Goal: Transaction & Acquisition: Purchase product/service

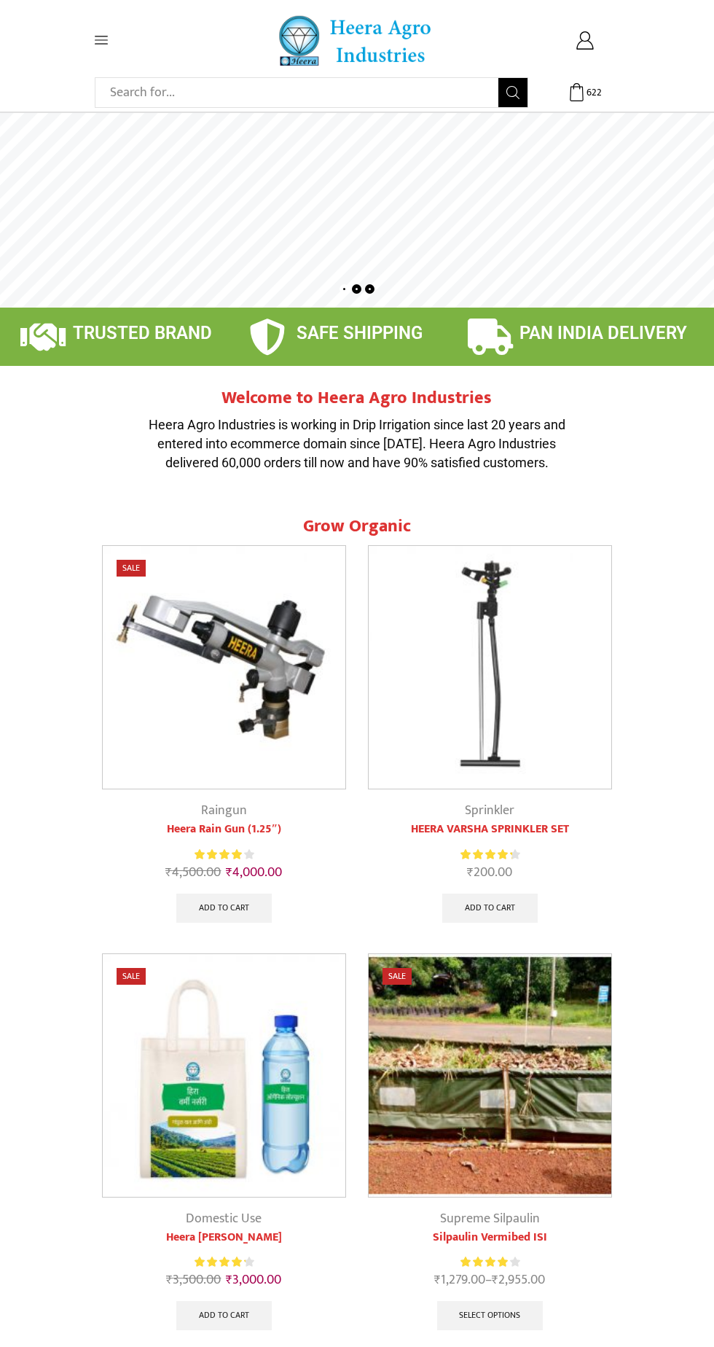
click at [577, 87] on icon at bounding box center [577, 92] width 18 height 18
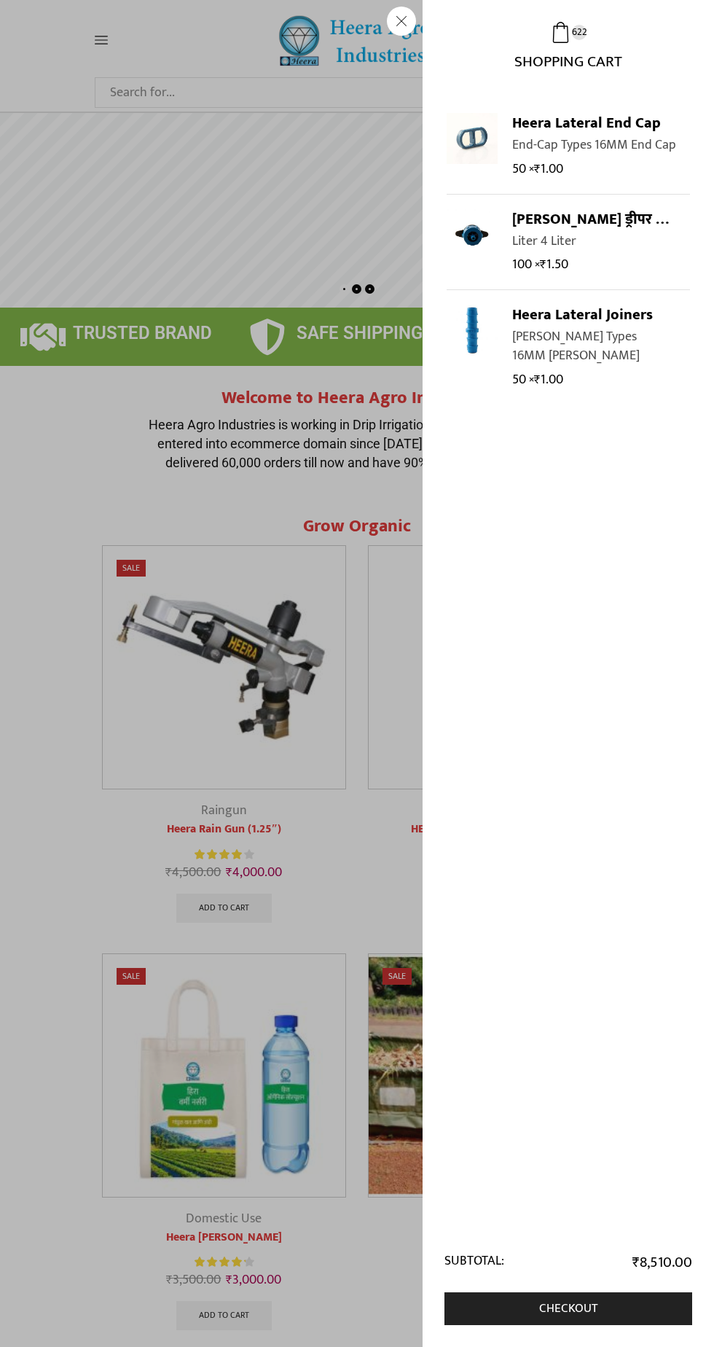
click at [603, 62] on span "Shopping Cart" at bounding box center [568, 56] width 108 height 27
click at [596, 70] on span "Shopping Cart" at bounding box center [568, 56] width 108 height 27
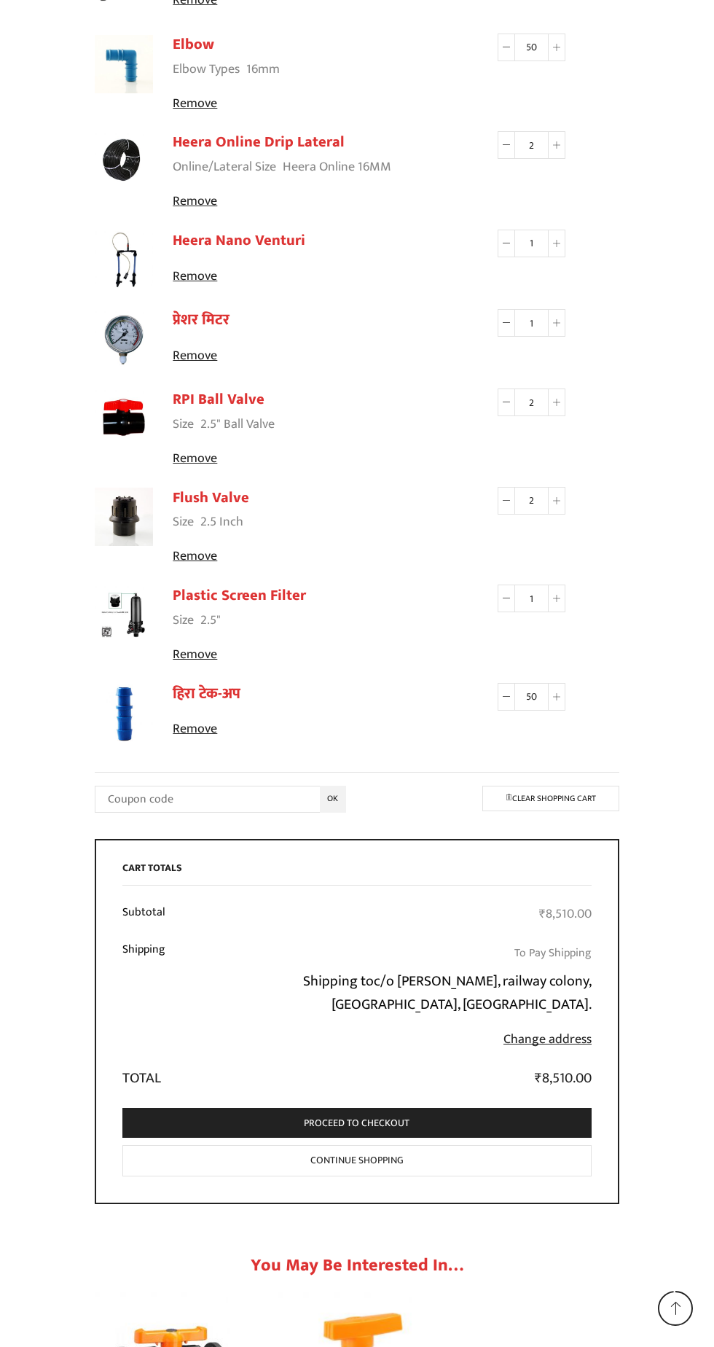
scroll to position [1369, 0]
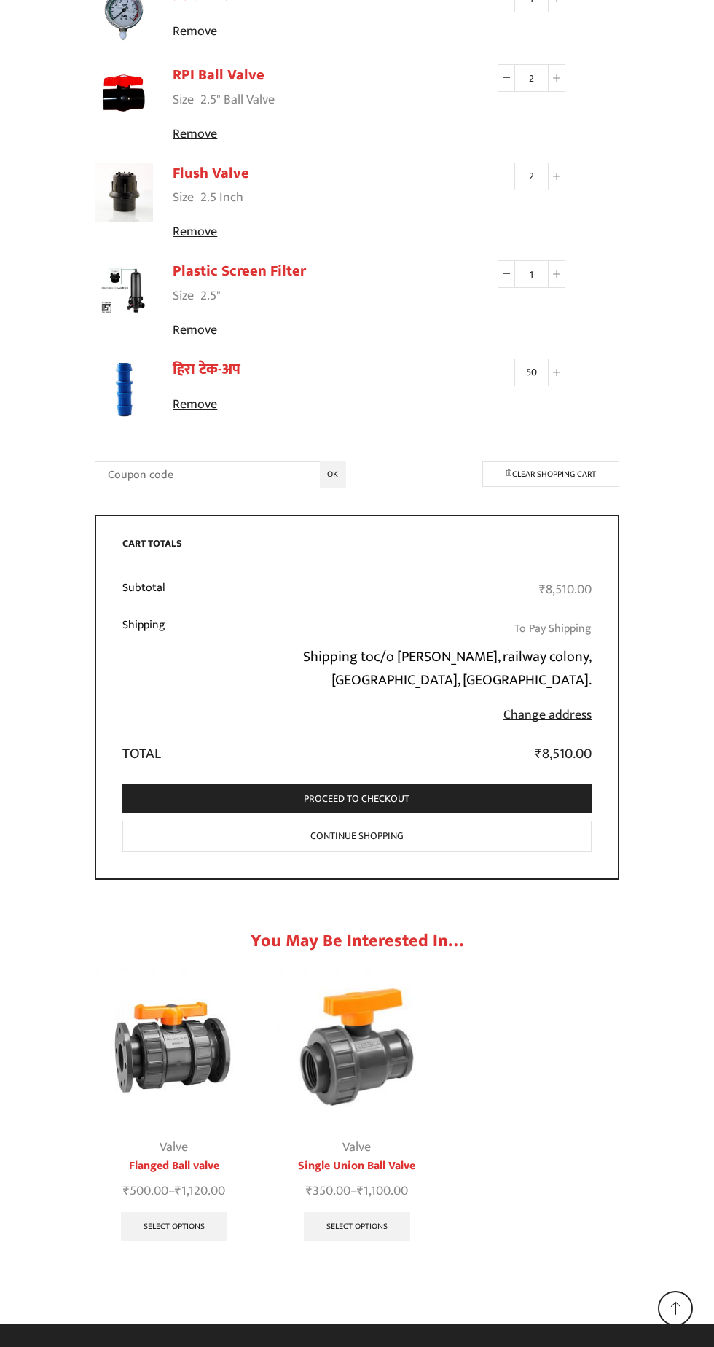
click at [511, 794] on link "Proceed to checkout" at bounding box center [356, 798] width 469 height 30
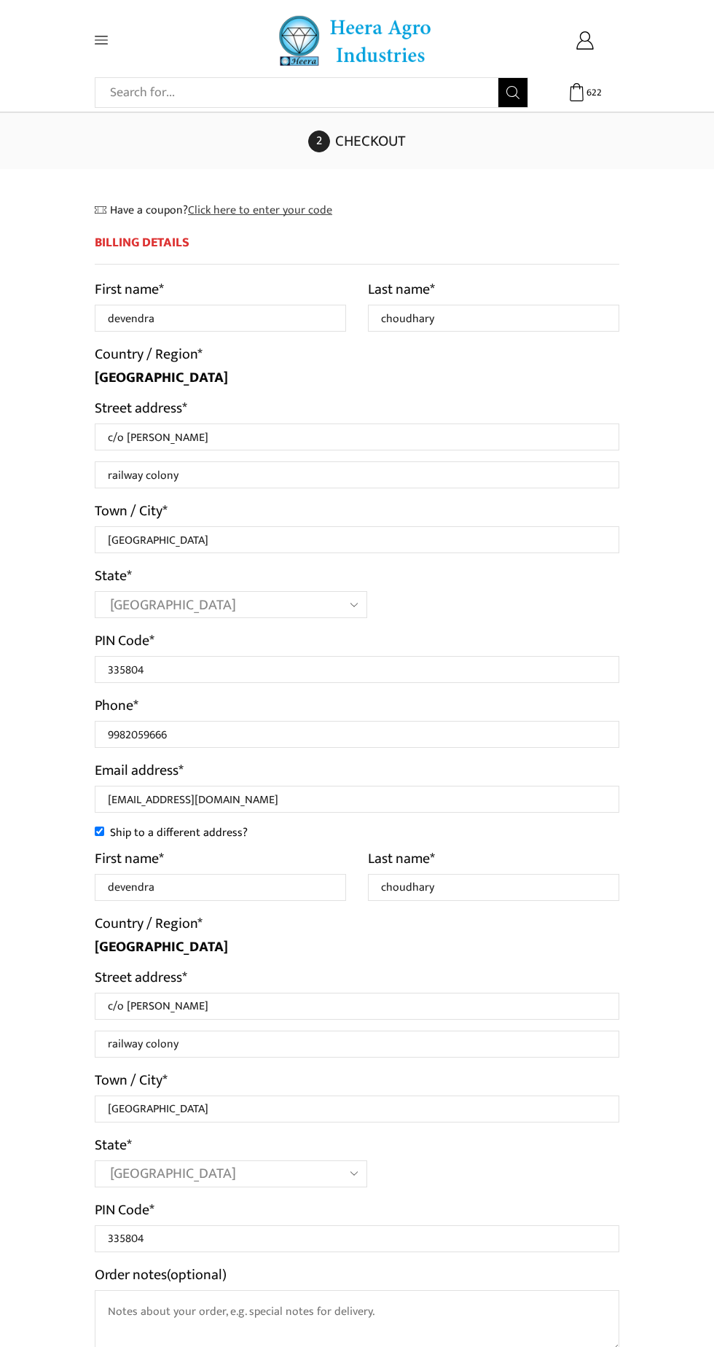
select select "RJ"
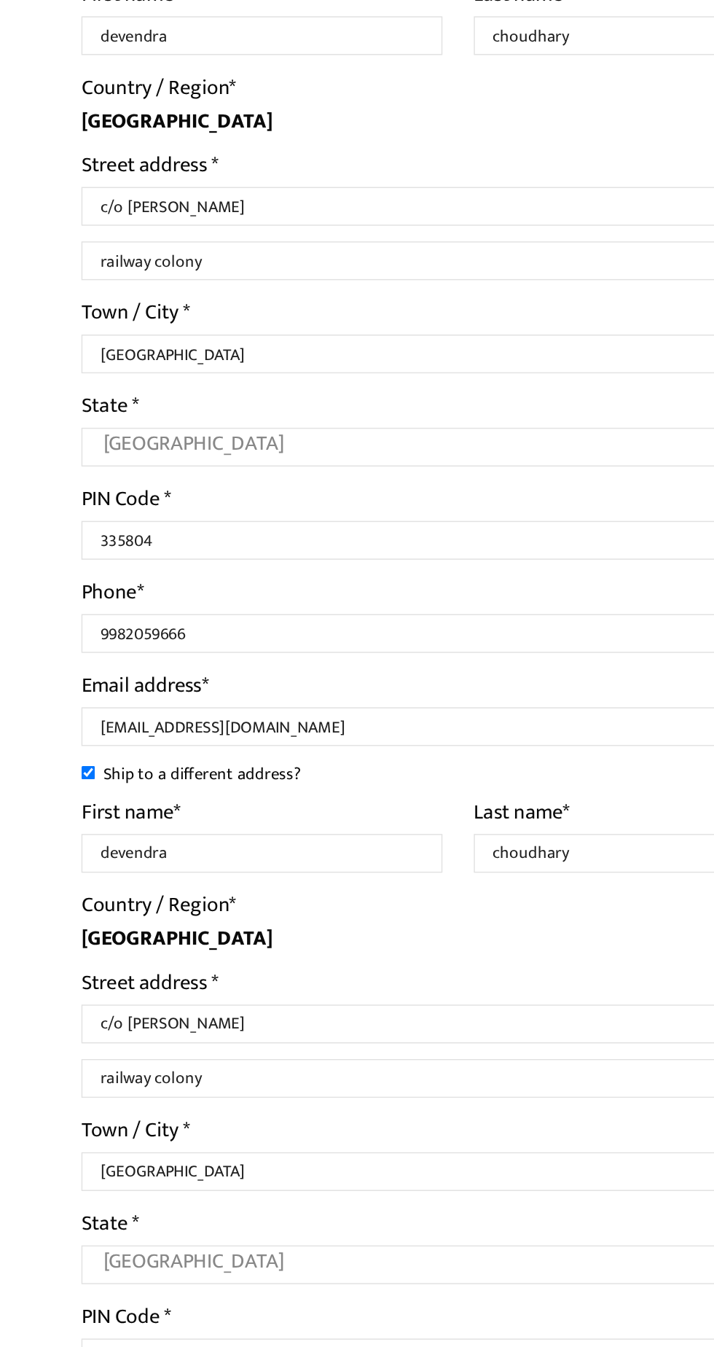
click at [99, 833] on input "Ship to a different address?" at bounding box center [99, 830] width 9 height 9
checkbox input "false"
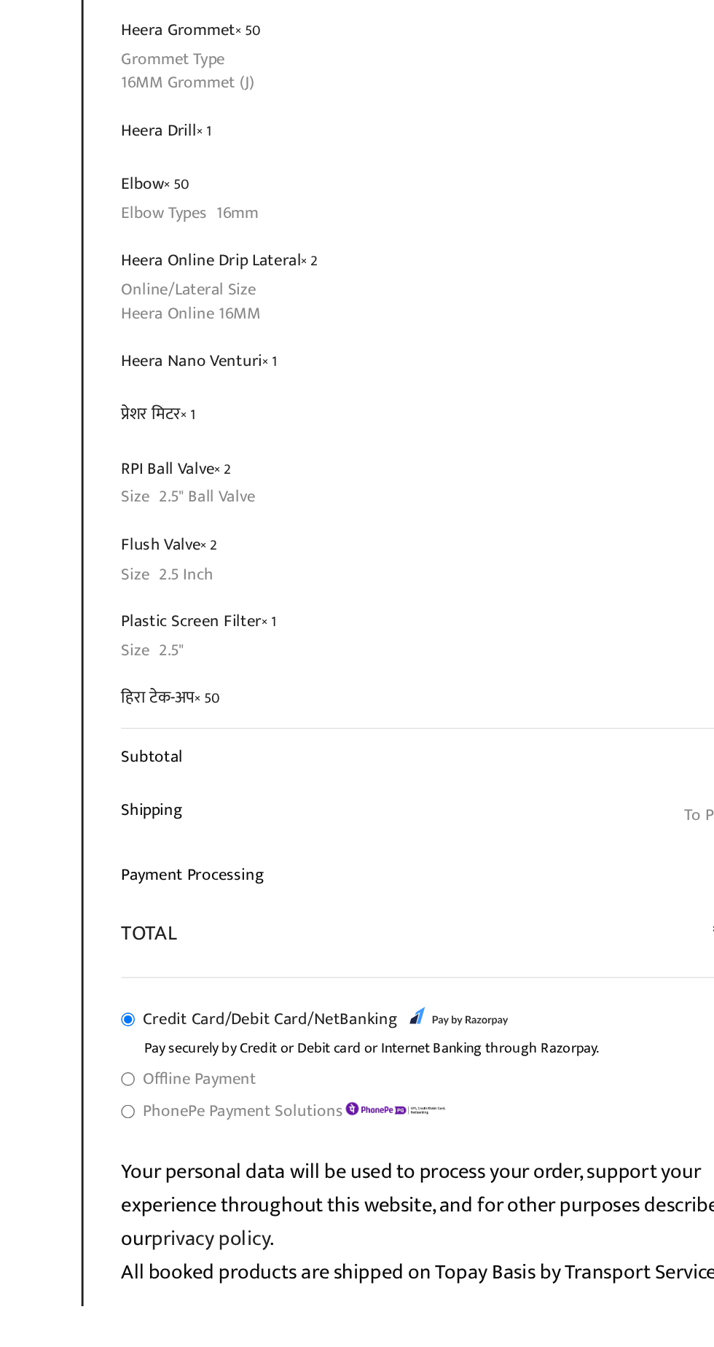
scroll to position [939, 0]
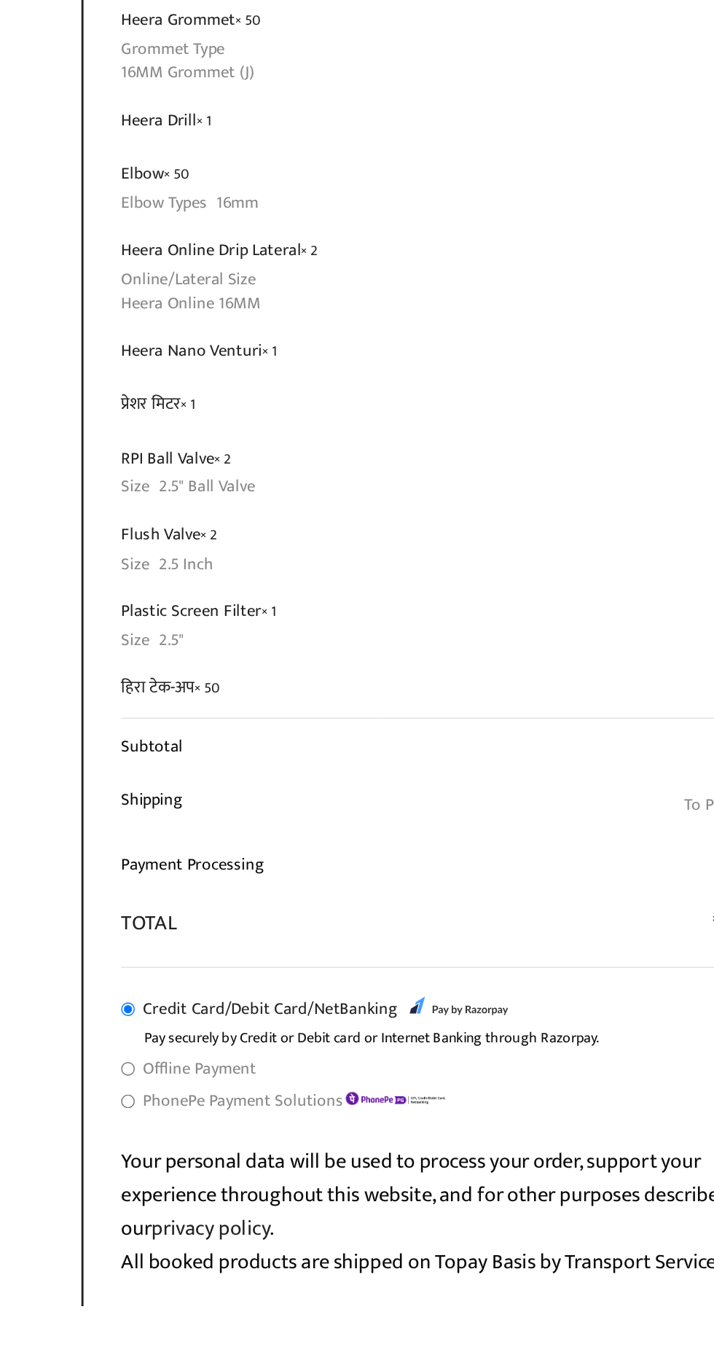
click at [132, 1199] on input "PhonePe Payment Solutions" at bounding box center [126, 1203] width 9 height 9
radio input "true"
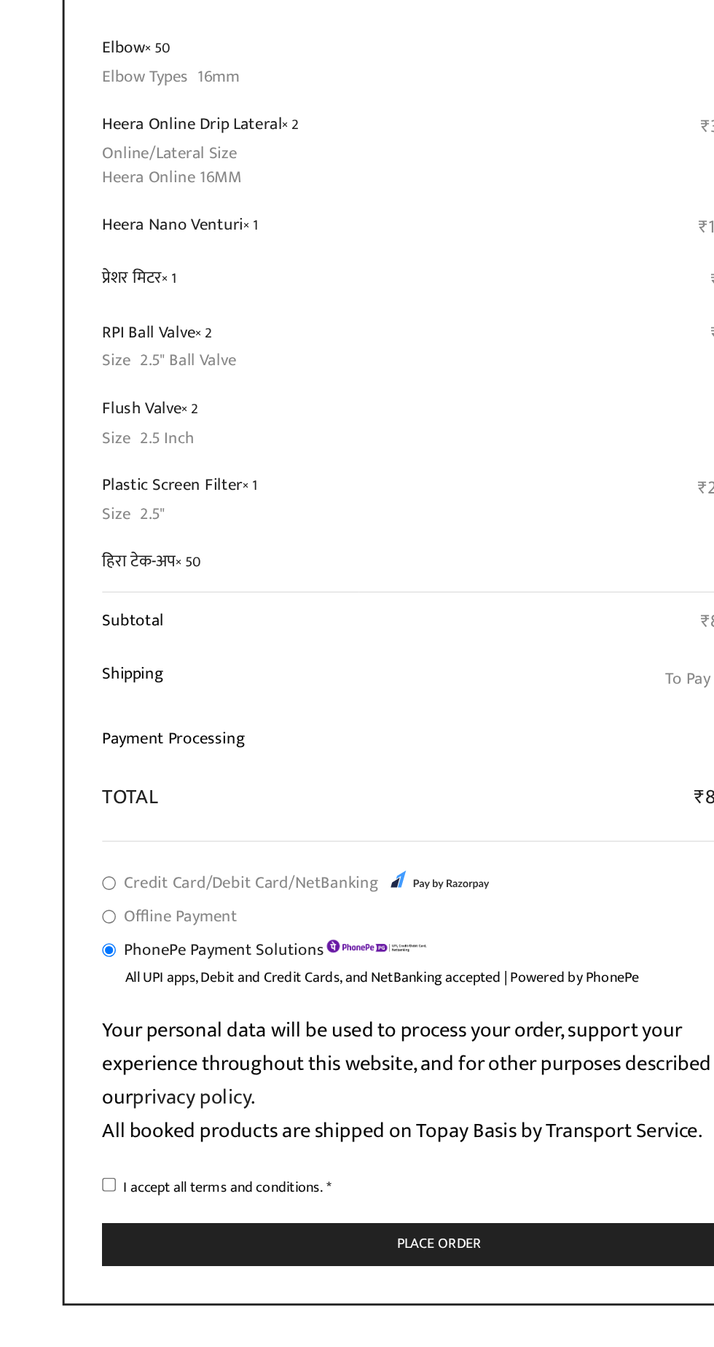
scroll to position [1035, 0]
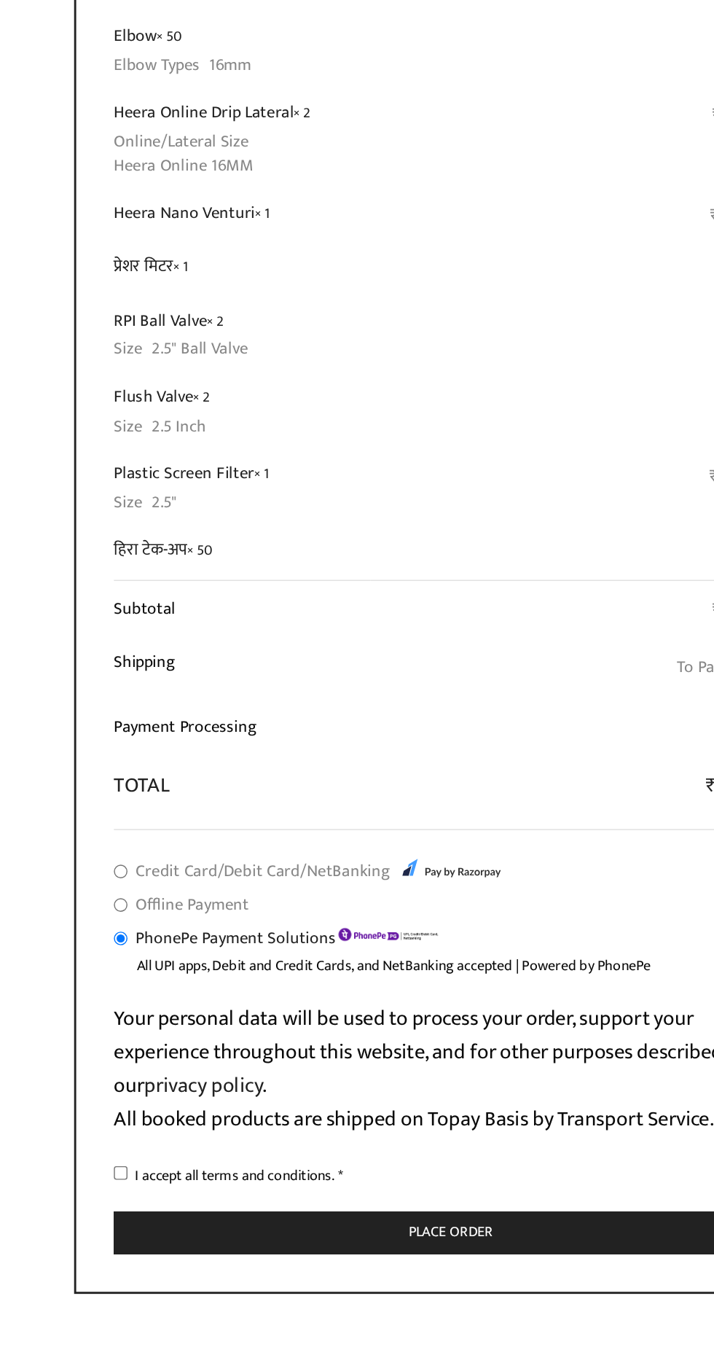
click at [128, 1250] on input "I accept all terms and conditions. *" at bounding box center [126, 1254] width 9 height 9
checkbox input "true"
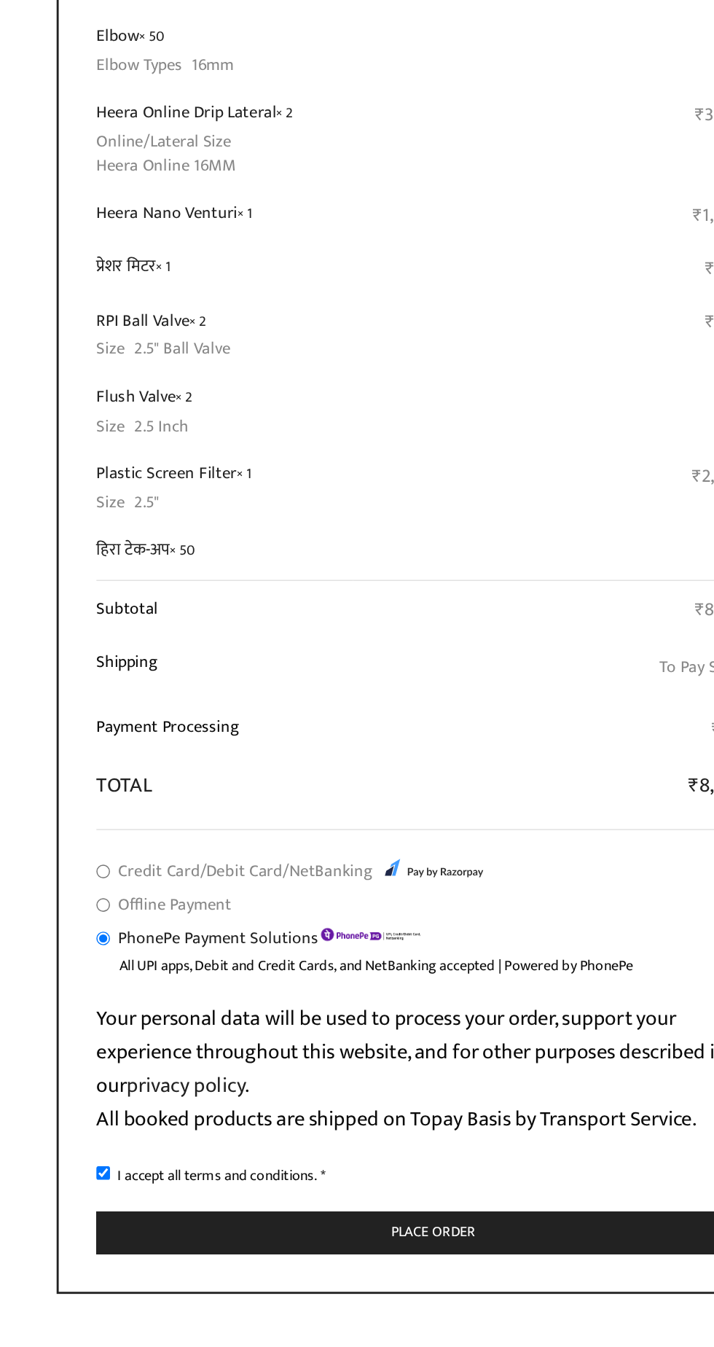
click at [123, 1040] on input "Credit Card/Debit Card/NetBanking" at bounding box center [126, 1044] width 9 height 9
radio input "true"
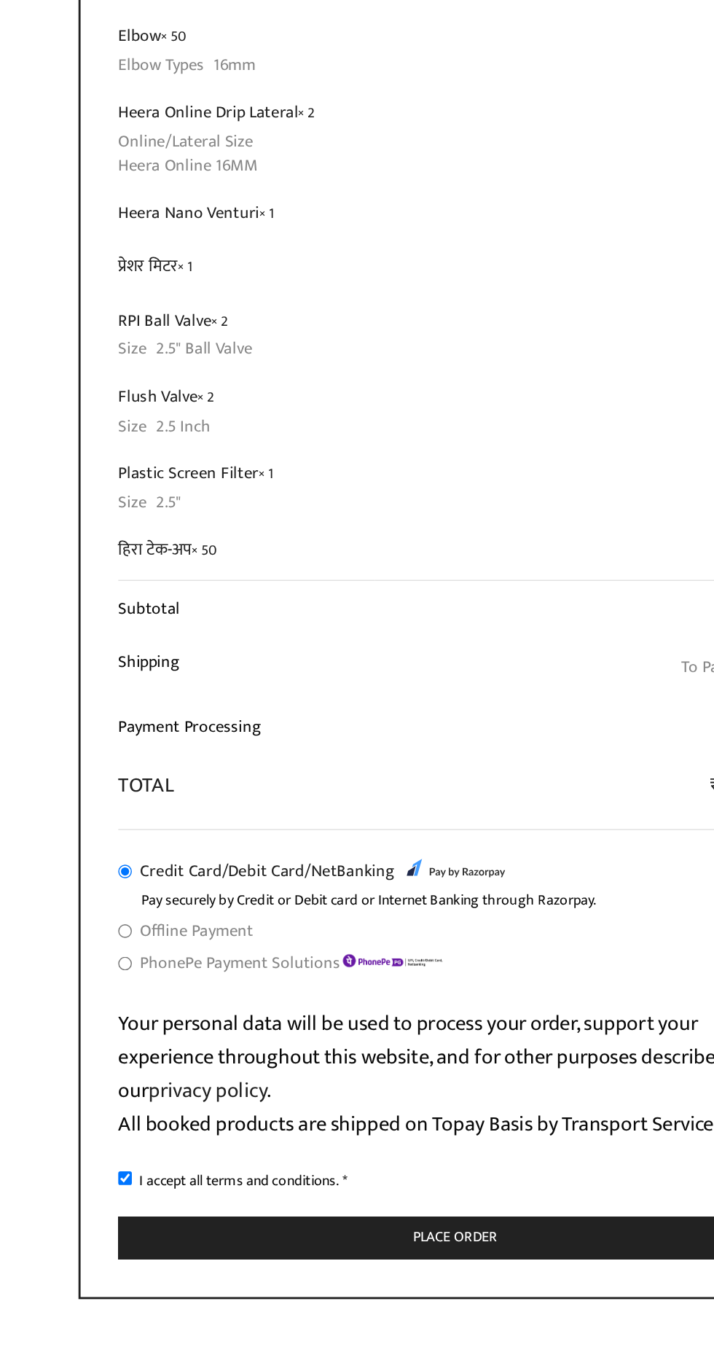
click at [126, 1104] on input "PhonePe Payment Solutions" at bounding box center [126, 1108] width 9 height 9
radio input "true"
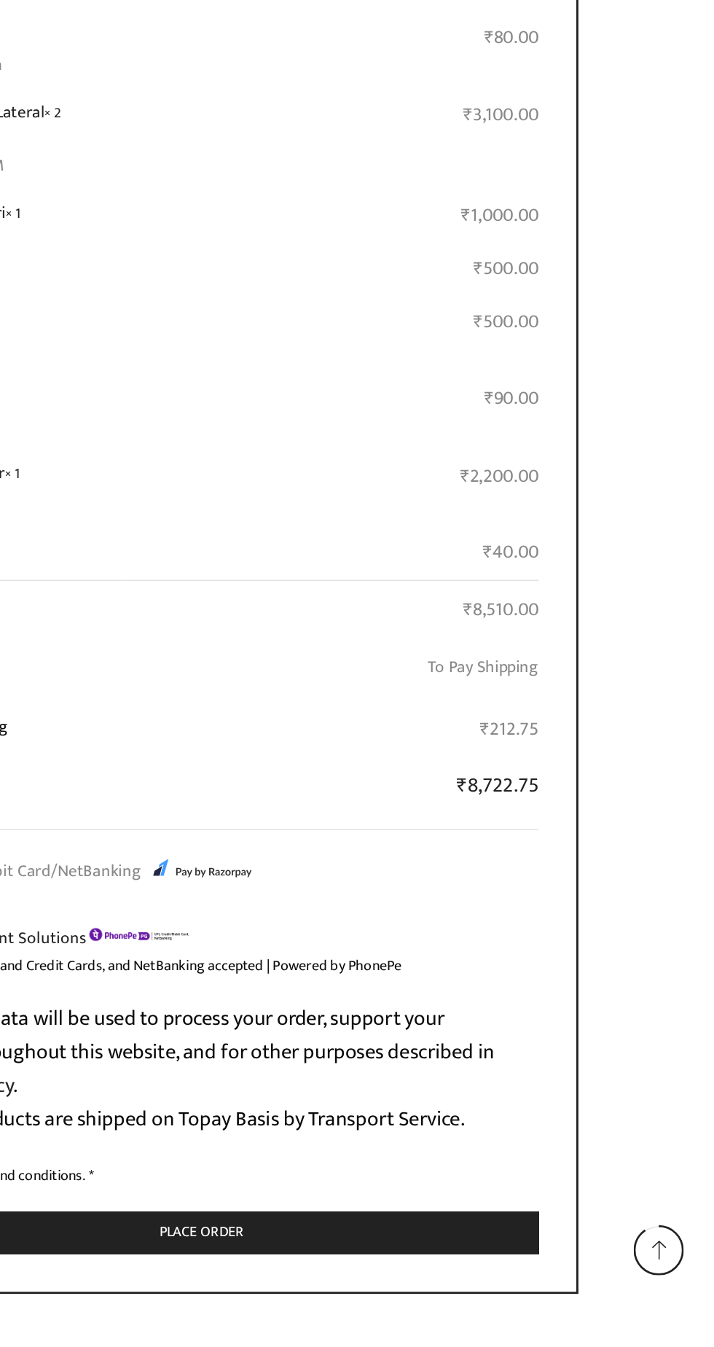
click at [423, 1281] on button "Place order" at bounding box center [356, 1296] width 469 height 30
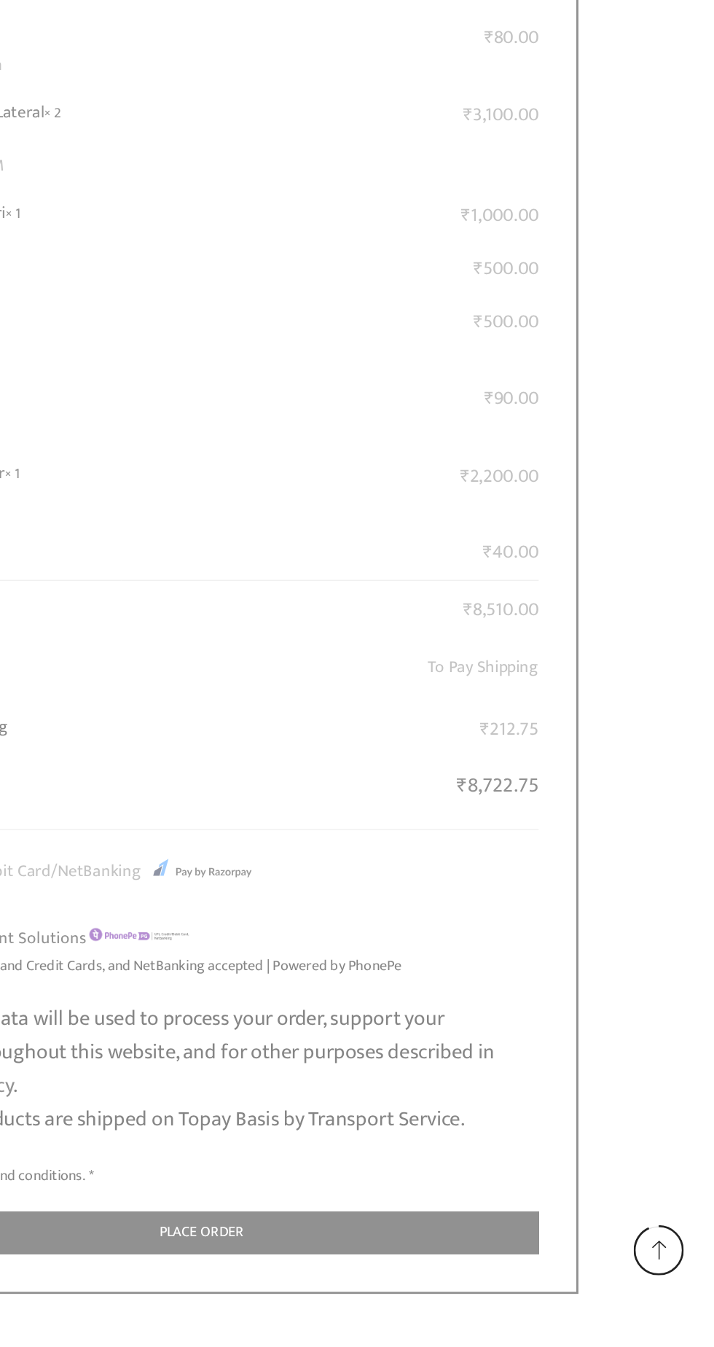
scroll to position [1138, 0]
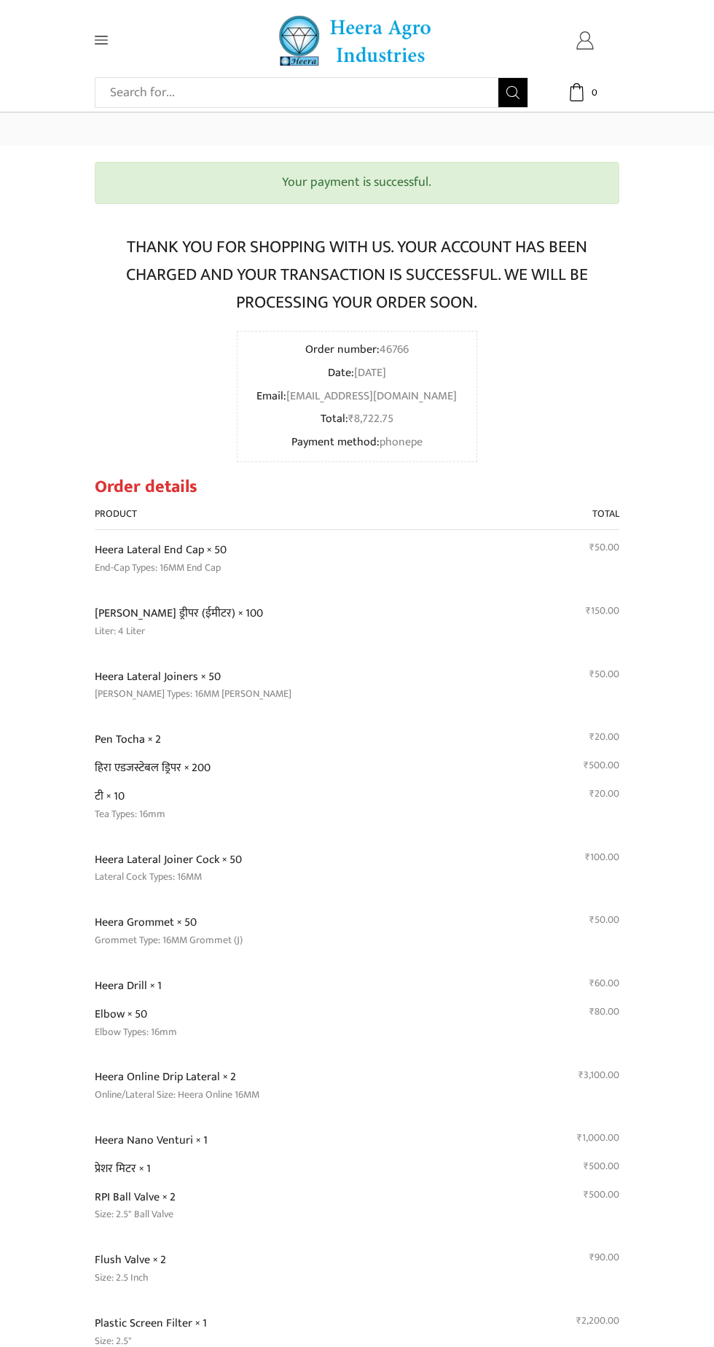
click at [587, 47] on icon at bounding box center [585, 40] width 18 height 18
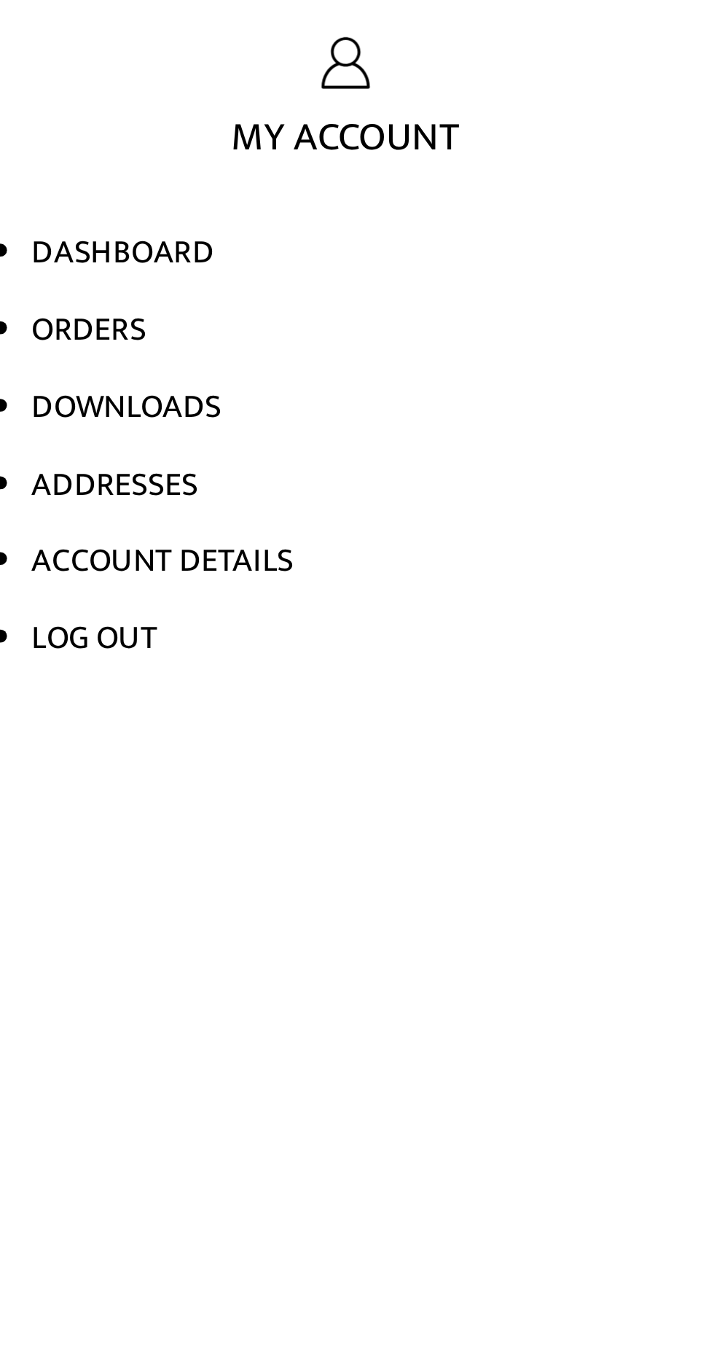
click at [473, 124] on link "Orders" at bounding box center [466, 131] width 45 height 22
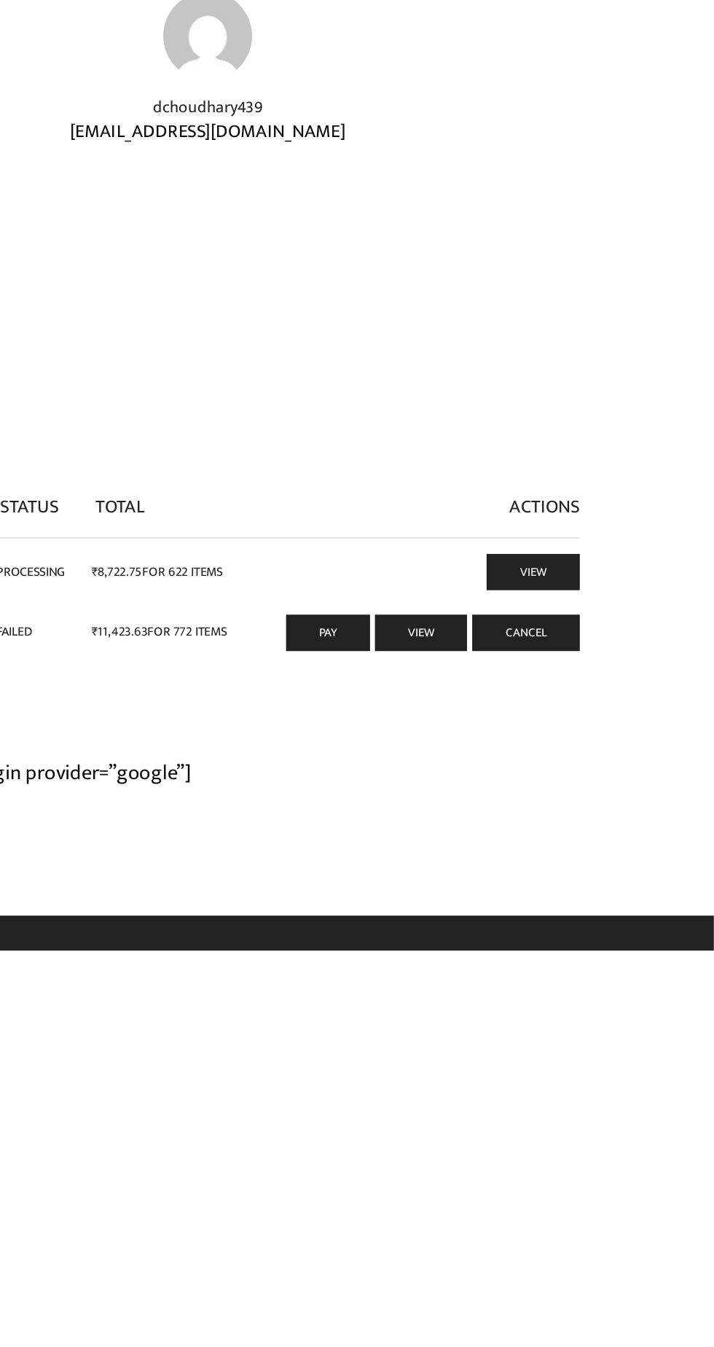
click at [606, 638] on link "Cancel" at bounding box center [582, 635] width 76 height 26
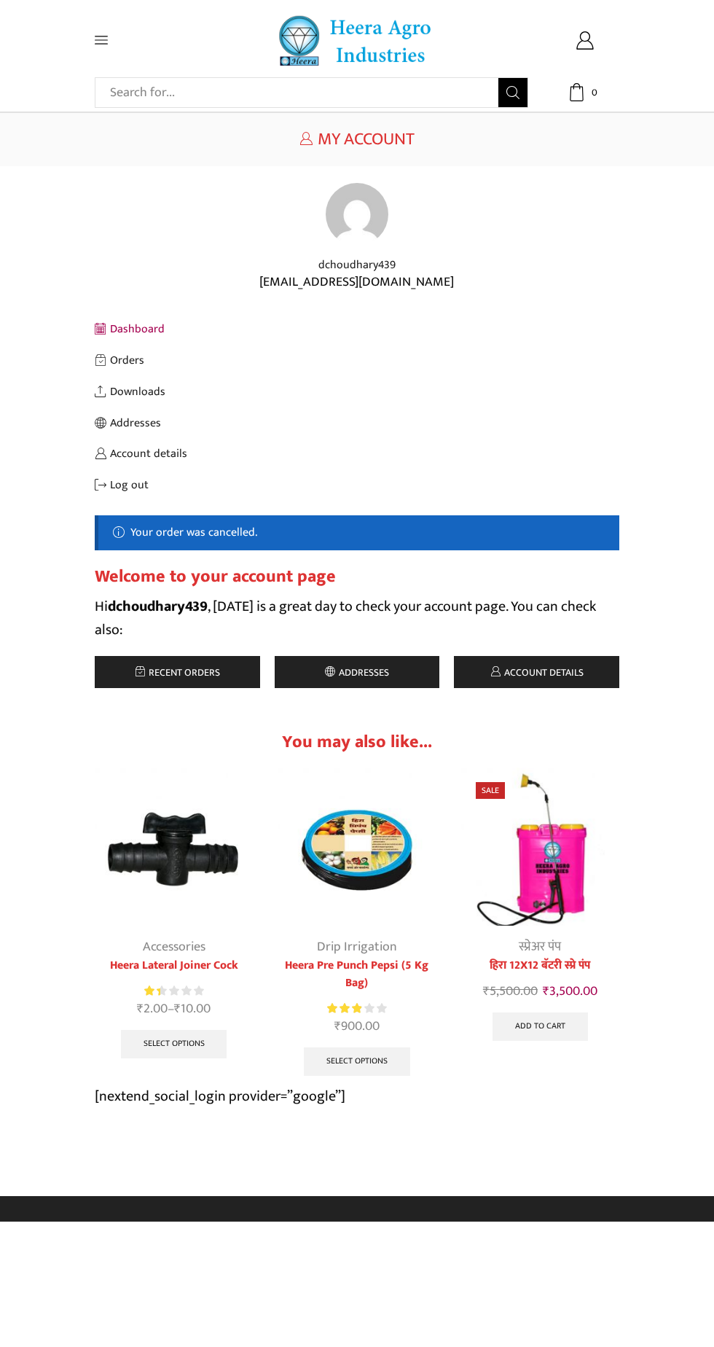
click at [129, 366] on link "Orders" at bounding box center [357, 360] width 525 height 31
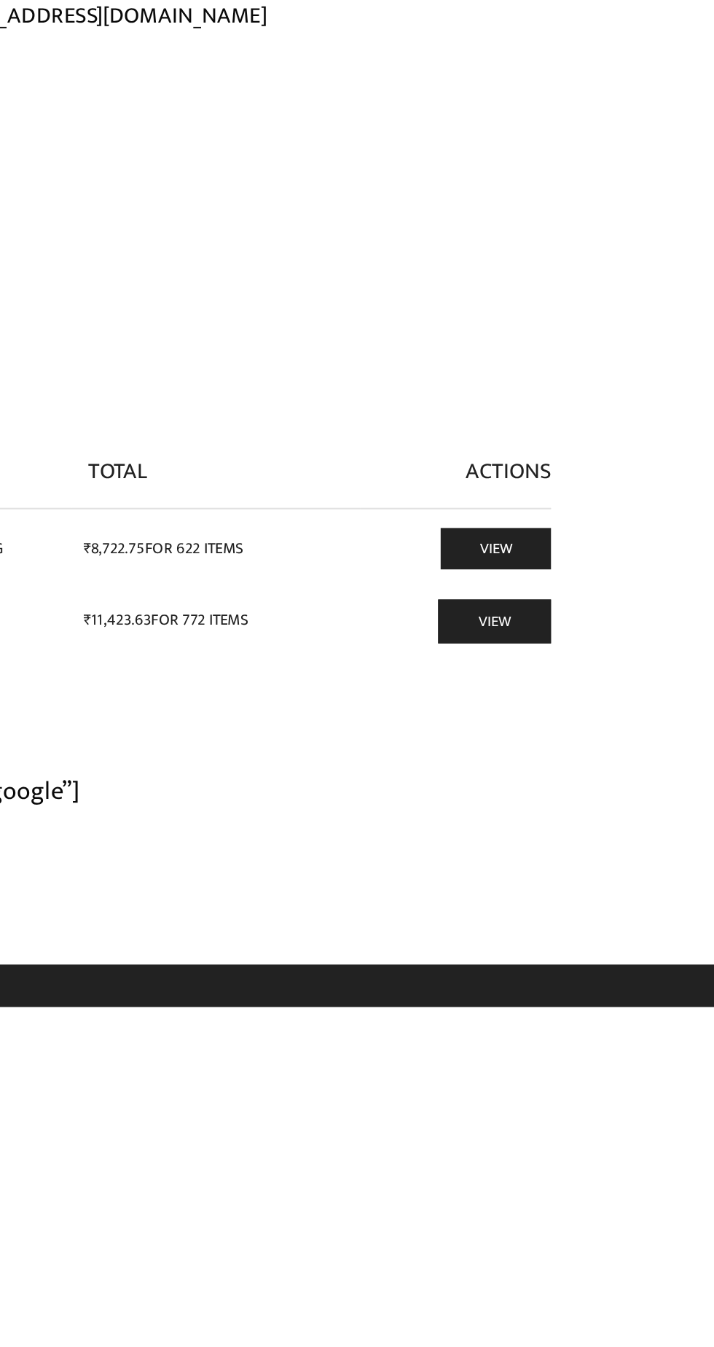
click at [608, 595] on link "View" at bounding box center [587, 591] width 64 height 24
